Goal: Navigation & Orientation: Find specific page/section

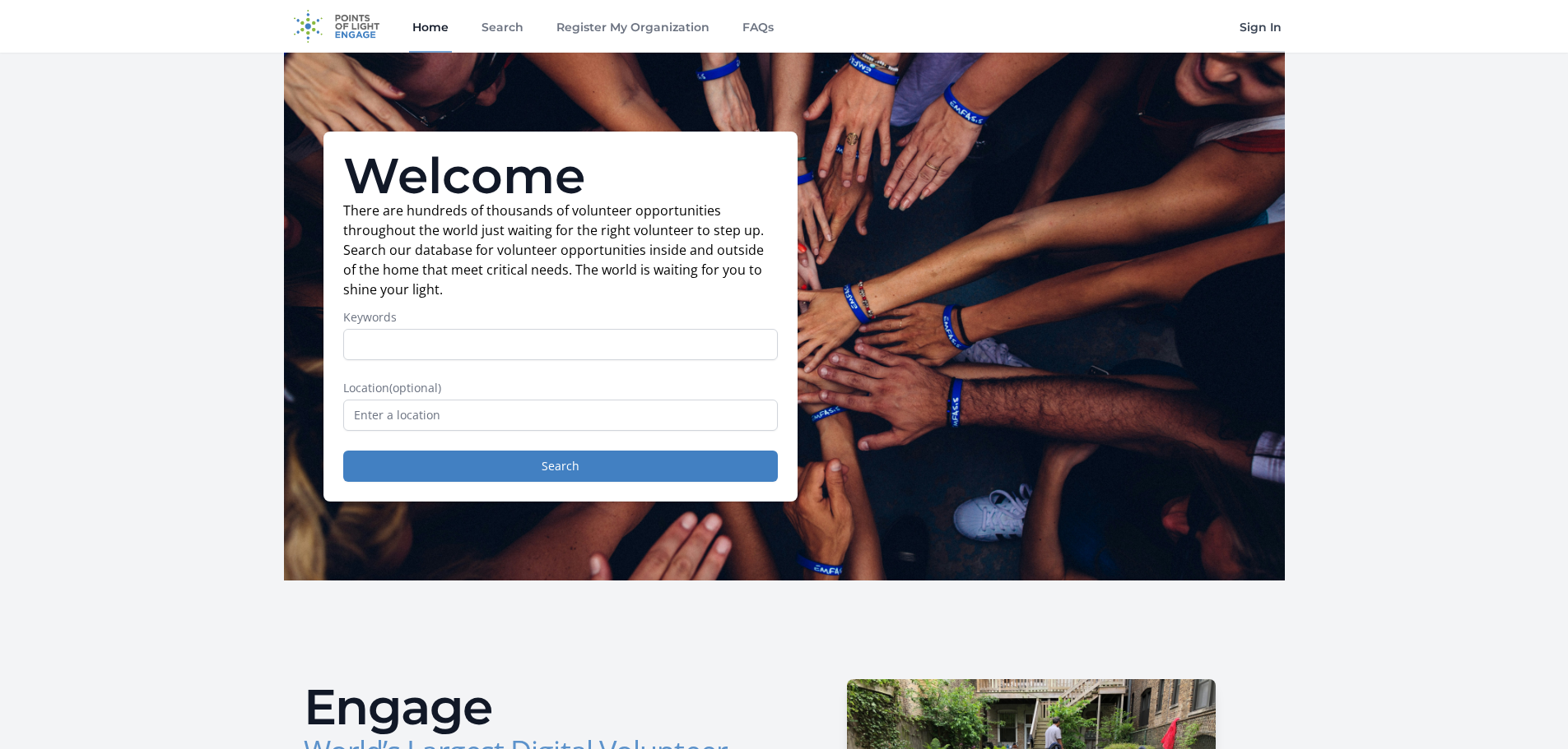
drag, startPoint x: 0, startPoint y: 0, endPoint x: 1266, endPoint y: 25, distance: 1266.2
click at [1266, 25] on link "Sign In" at bounding box center [1260, 26] width 48 height 53
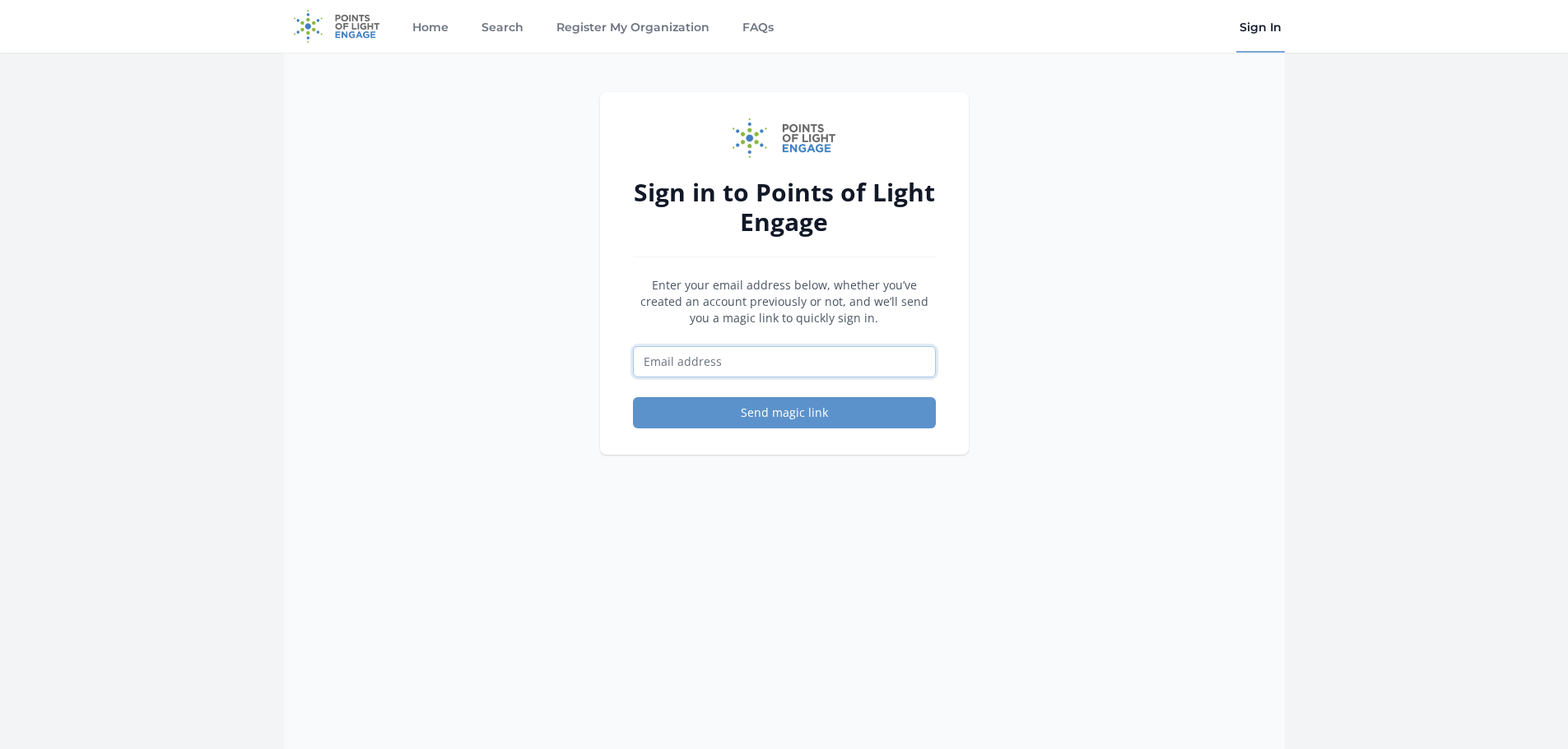
click at [791, 350] on input "Email address" at bounding box center [784, 362] width 303 height 32
type input "[EMAIL_ADDRESS][DOMAIN_NAME]"
click at [791, 417] on button "Send magic link" at bounding box center [784, 414] width 303 height 32
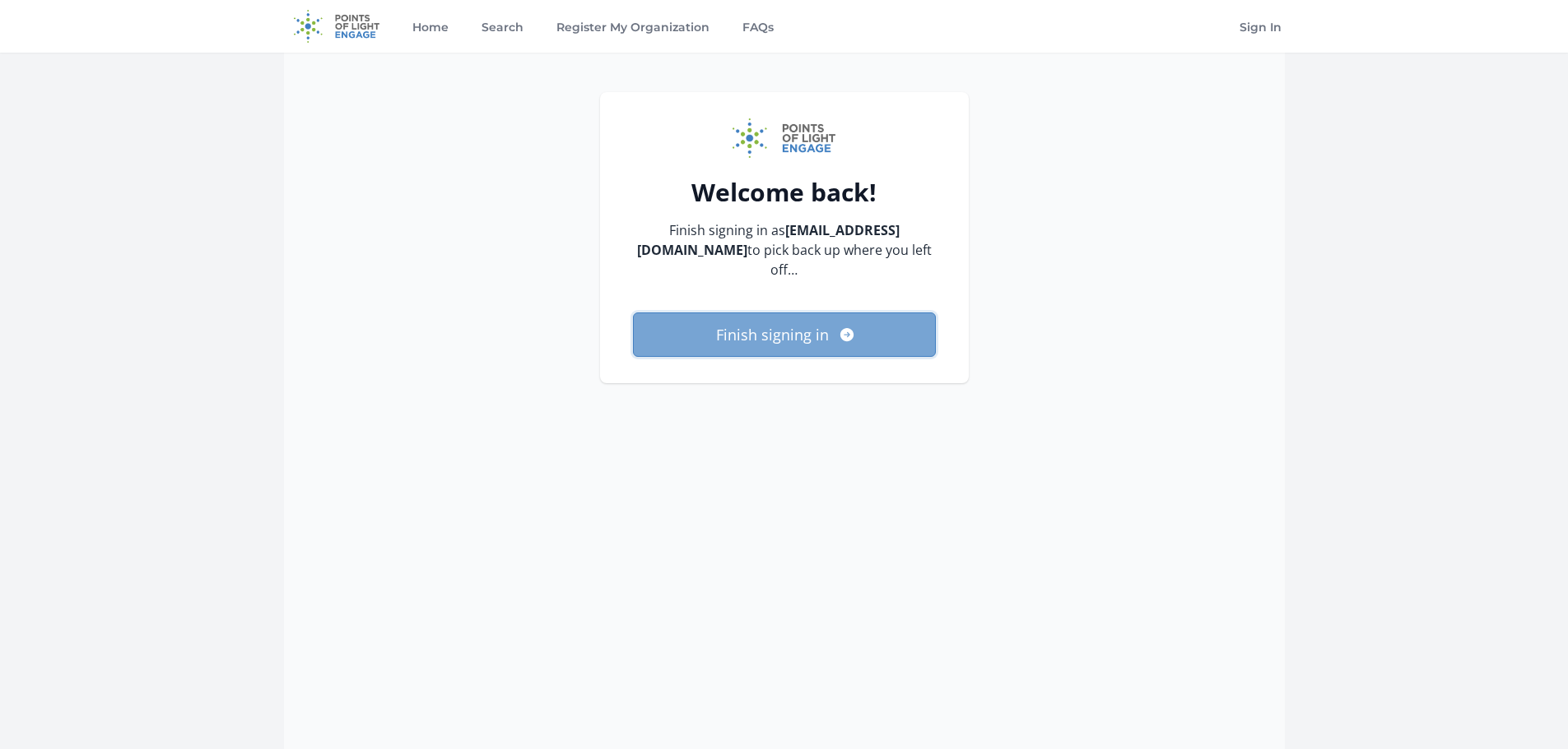
click at [755, 317] on button "Finish signing in" at bounding box center [784, 335] width 303 height 45
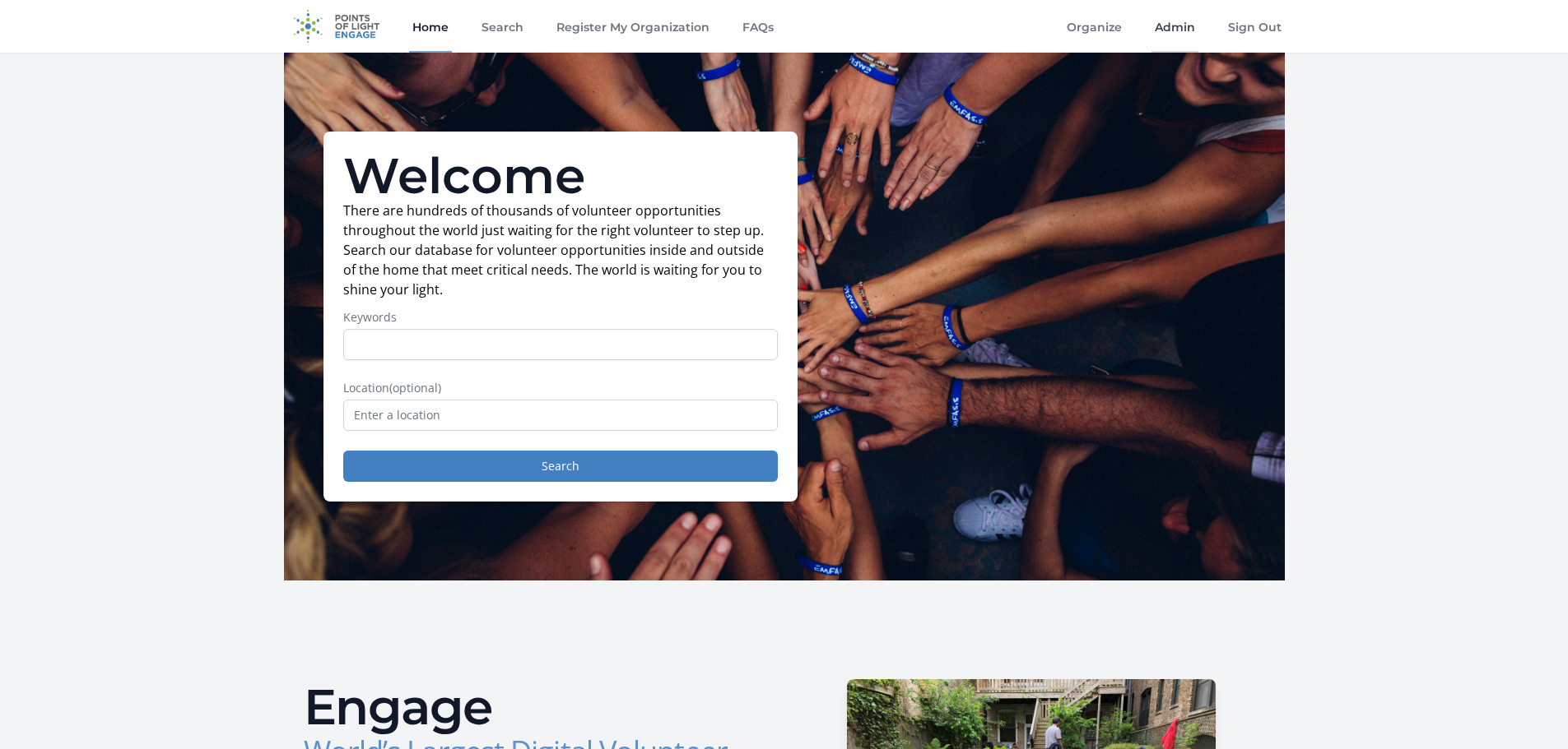
click at [1166, 34] on link "Admin" at bounding box center [1174, 26] width 47 height 53
